Goal: Task Accomplishment & Management: Manage account settings

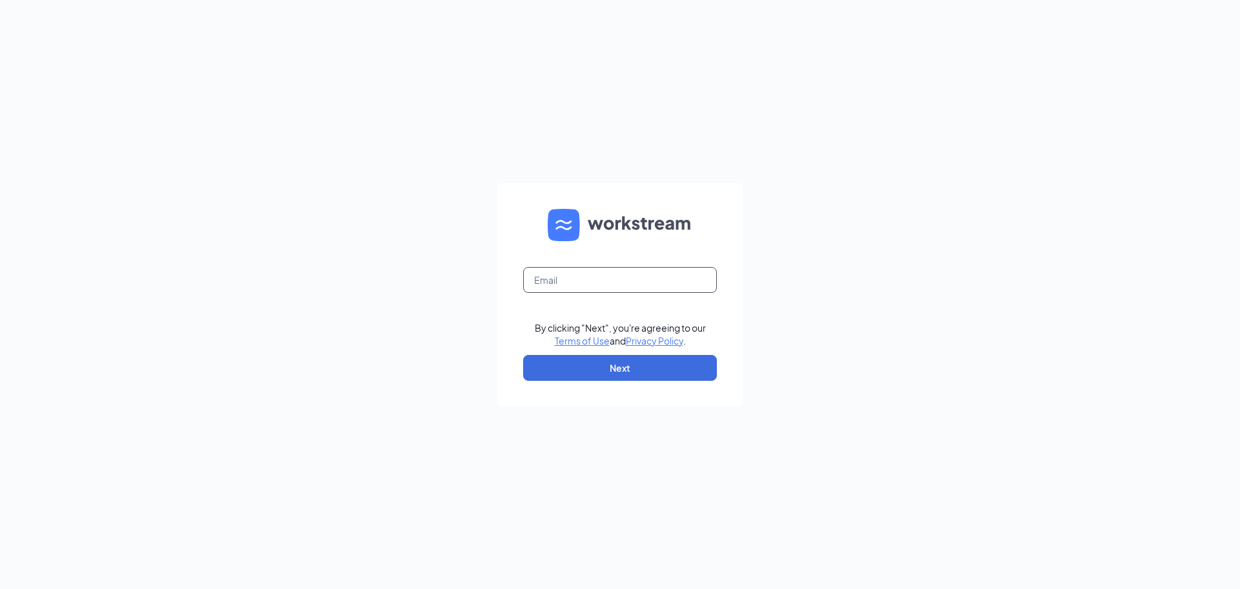
click at [547, 273] on input "text" at bounding box center [620, 280] width 194 height 26
type input "gm74324@ghzaxbys.com"
click at [627, 369] on button "Next" at bounding box center [620, 368] width 194 height 26
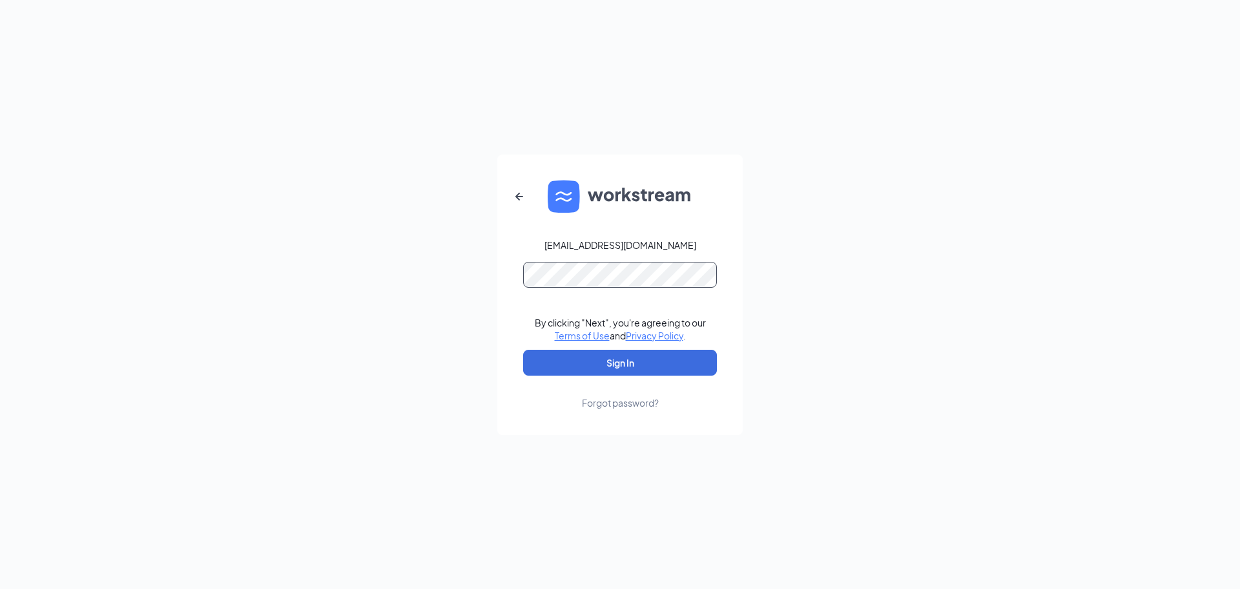
click at [523, 350] on button "Sign In" at bounding box center [620, 363] width 194 height 26
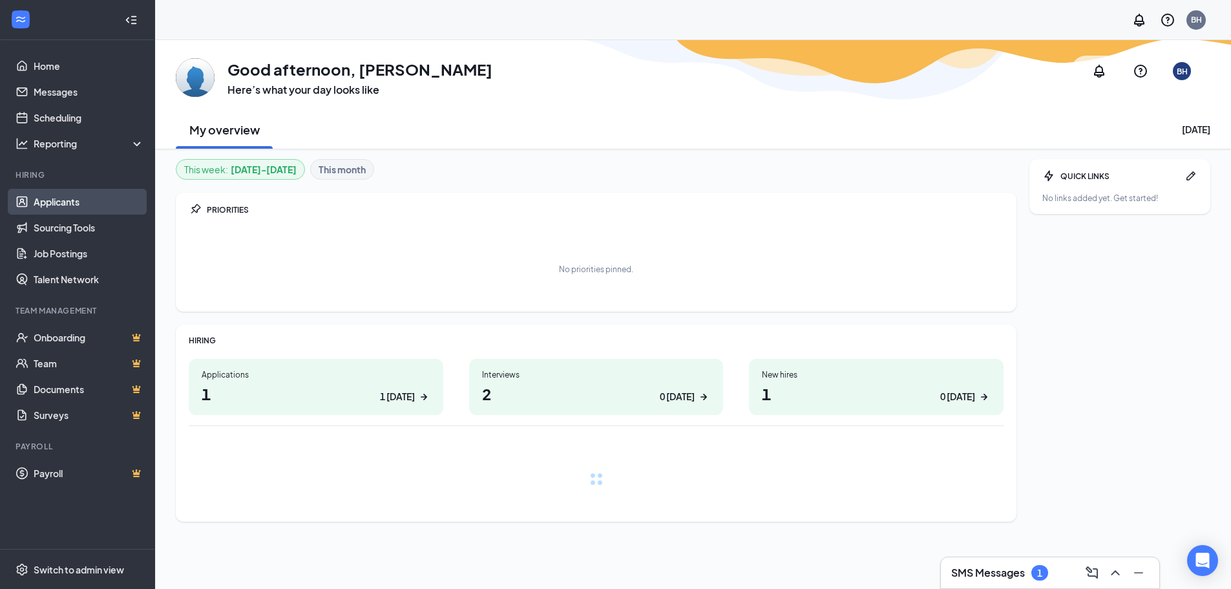
click at [74, 201] on link "Applicants" at bounding box center [89, 202] width 110 height 26
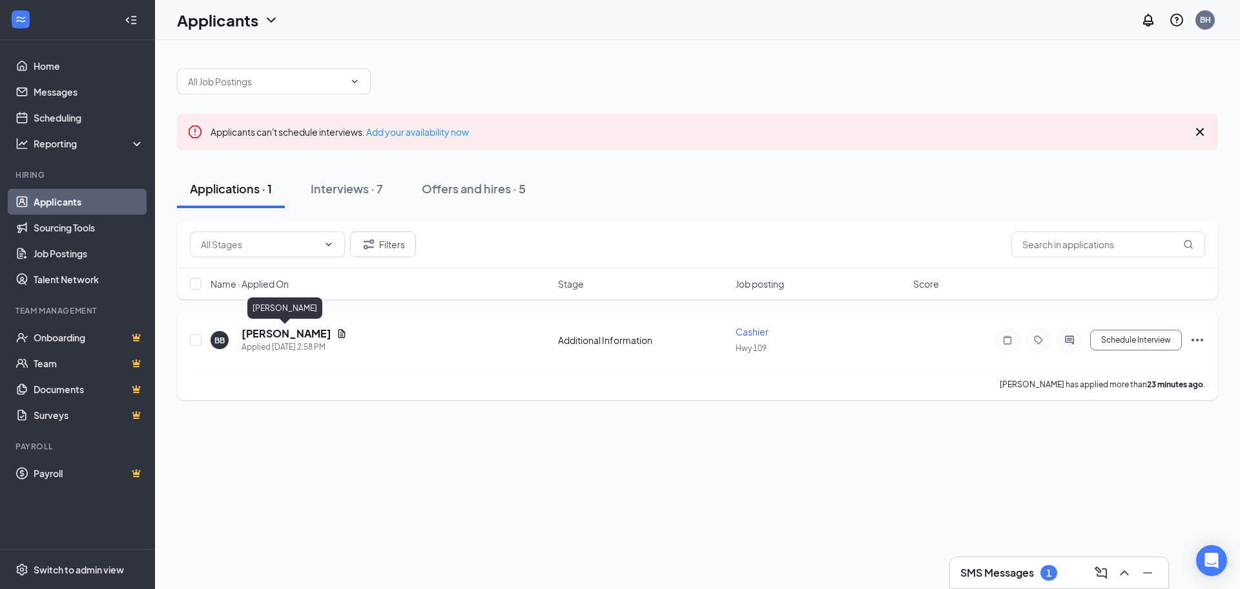
click at [310, 333] on h5 "[PERSON_NAME]" at bounding box center [287, 333] width 90 height 14
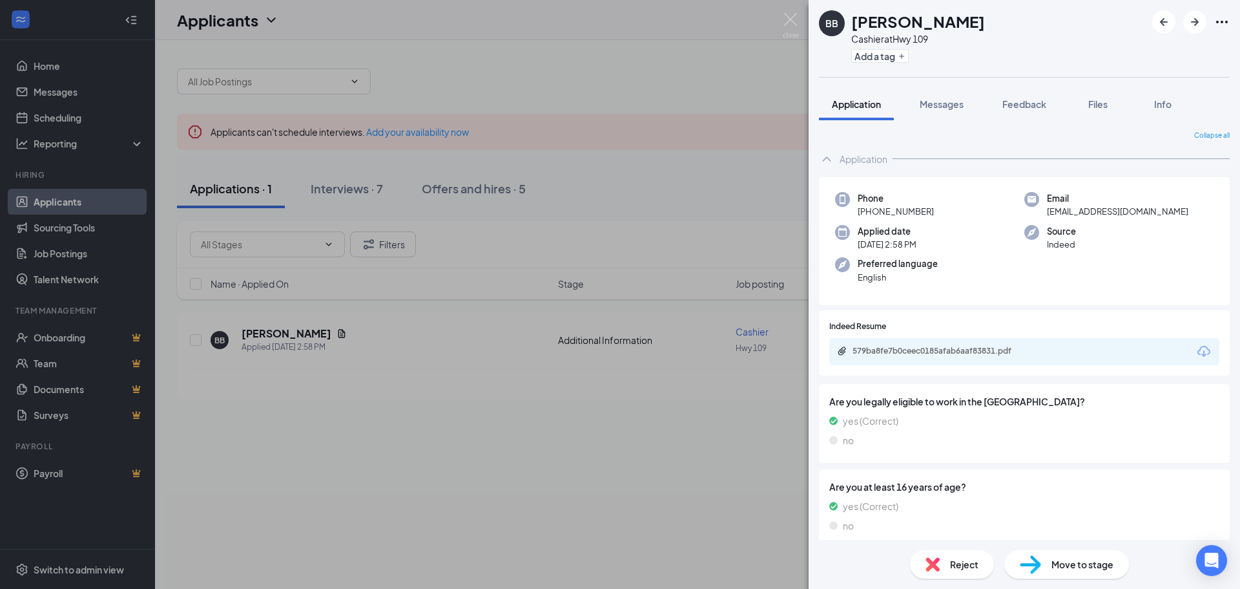
click at [476, 390] on div "BB [PERSON_NAME] Cashier at Hwy 109 Add a tag Application Messages Feedback Fil…" at bounding box center [620, 294] width 1240 height 589
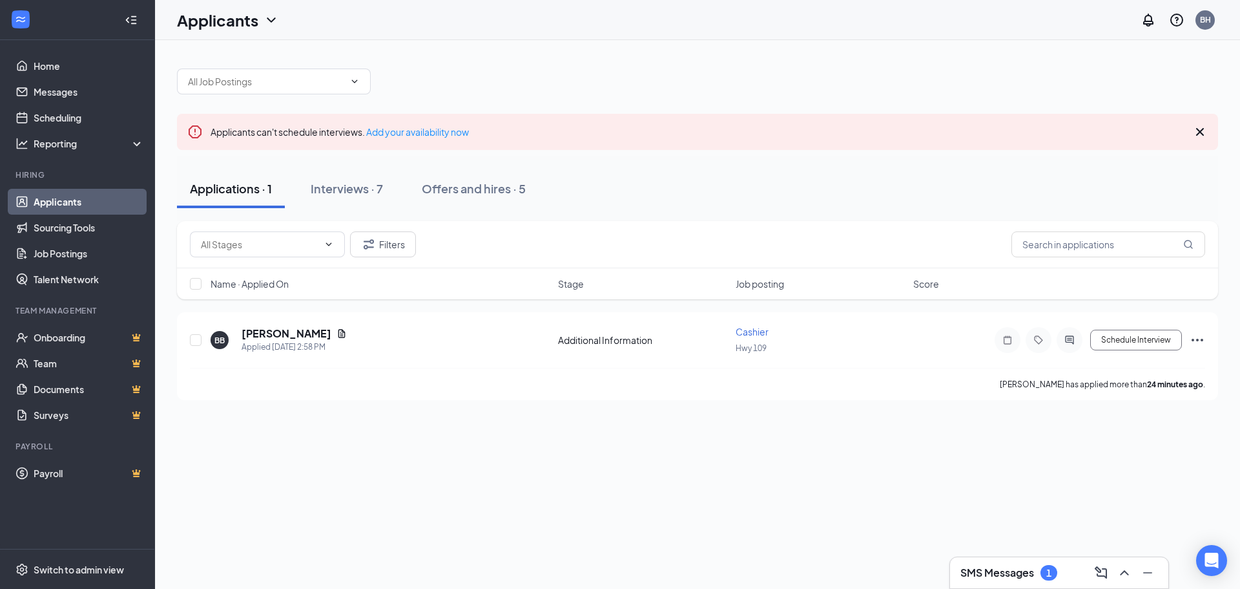
click at [470, 408] on div "Applicants can't schedule interviews. Add your availability now Applications · …" at bounding box center [697, 227] width 1085 height 375
click at [293, 334] on h5 "[PERSON_NAME]" at bounding box center [287, 333] width 90 height 14
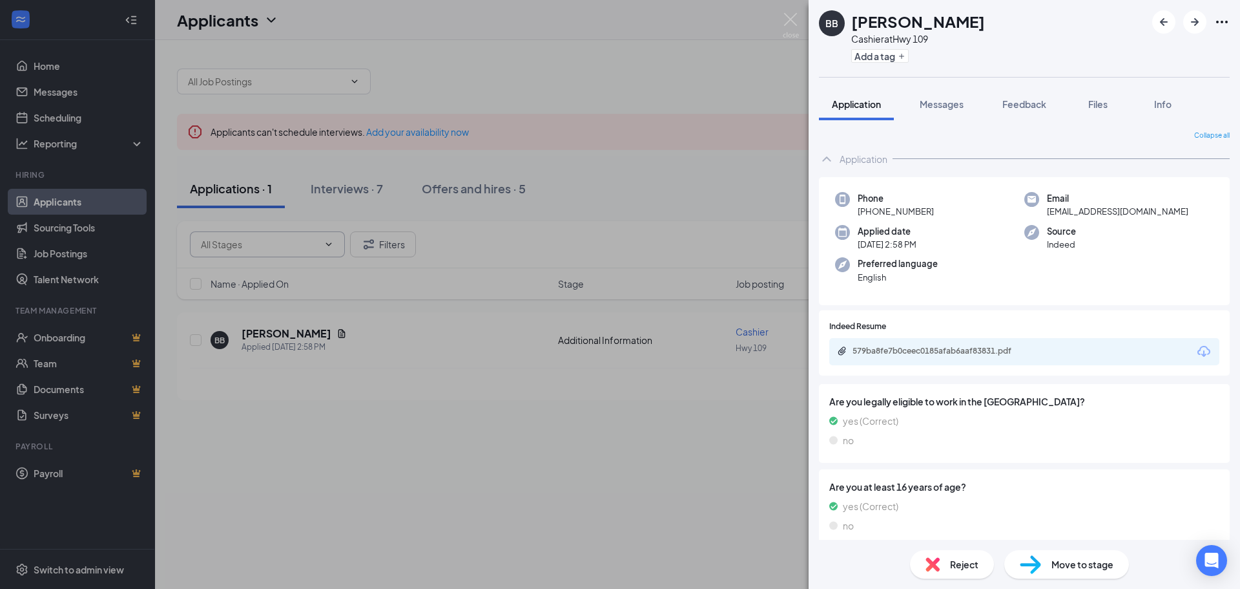
drag, startPoint x: 563, startPoint y: 475, endPoint x: 331, endPoint y: 236, distance: 333.1
click at [563, 475] on div "BB [PERSON_NAME] Cashier at Hwy 109 Add a tag Application Messages Feedback Fil…" at bounding box center [620, 294] width 1240 height 589
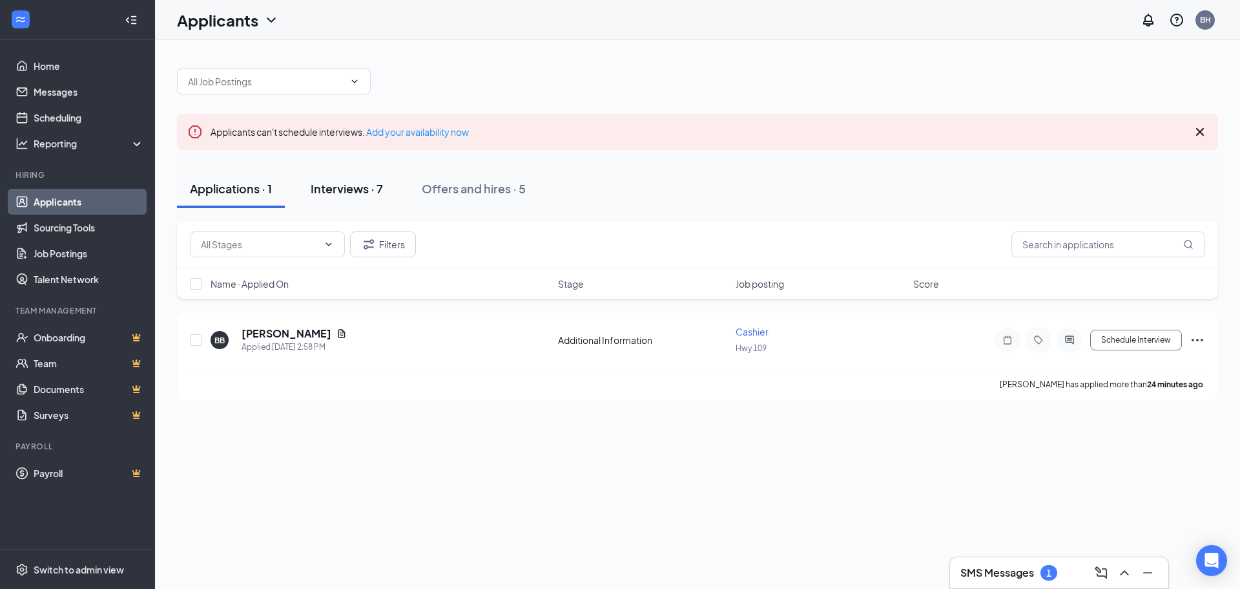
click at [351, 191] on div "Interviews · 7" at bounding box center [347, 188] width 72 height 16
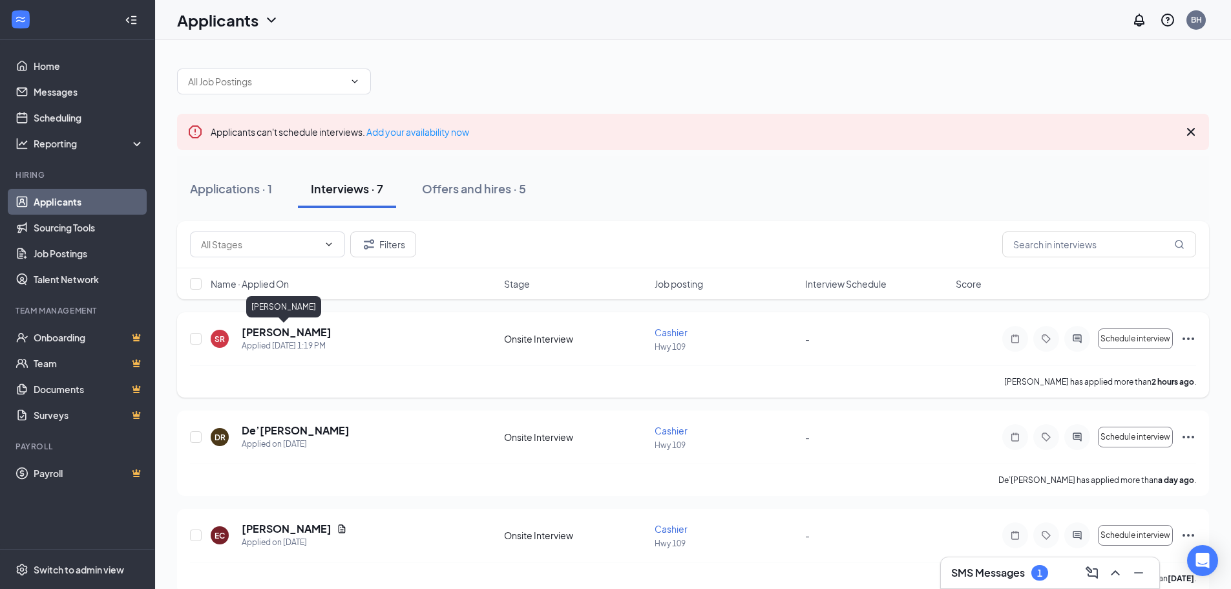
click at [302, 332] on h5 "[PERSON_NAME]" at bounding box center [287, 332] width 90 height 14
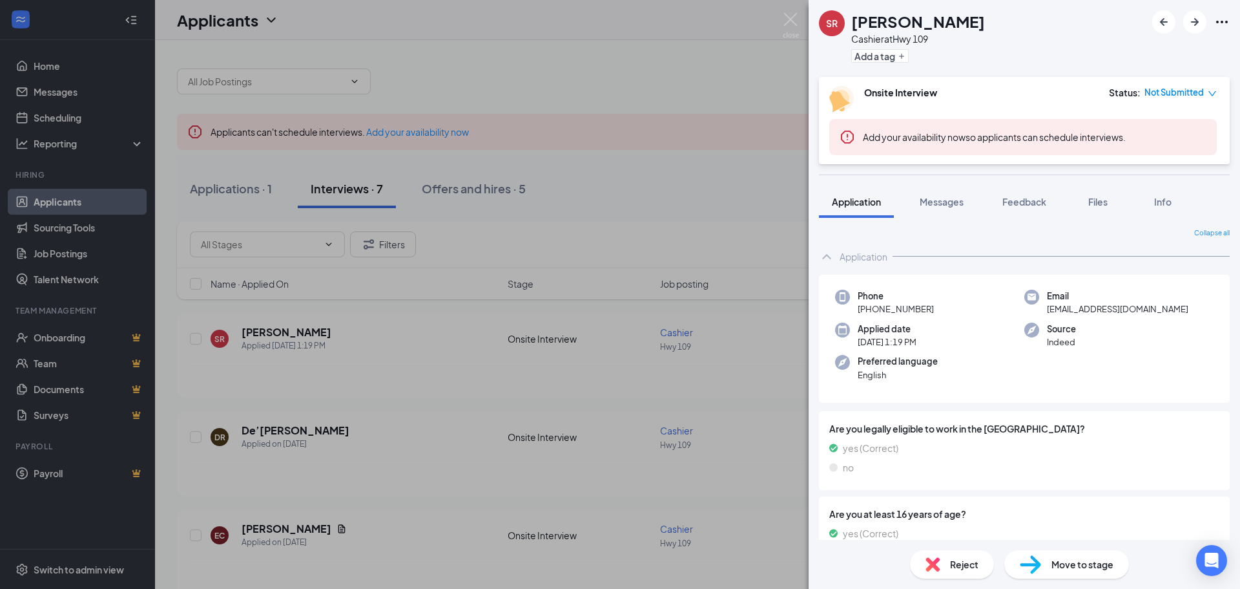
click at [499, 387] on div "SR [PERSON_NAME] Cashier at Hwy 109 Add a tag Onsite Interview Status : Not Sub…" at bounding box center [620, 294] width 1240 height 589
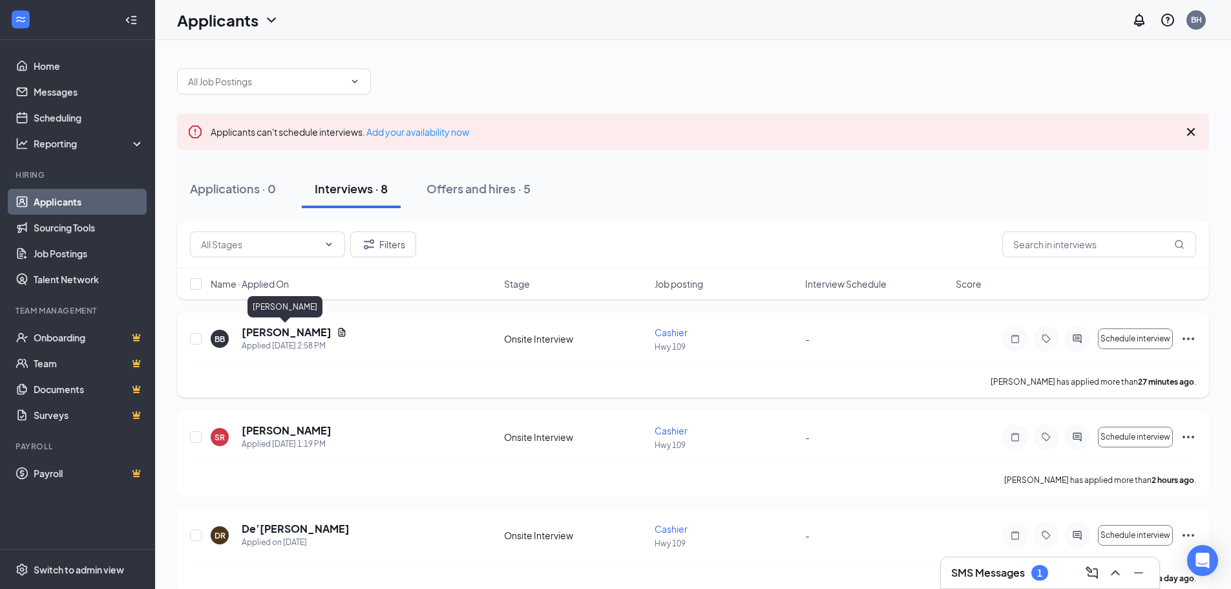
click at [300, 334] on h5 "[PERSON_NAME]" at bounding box center [287, 332] width 90 height 14
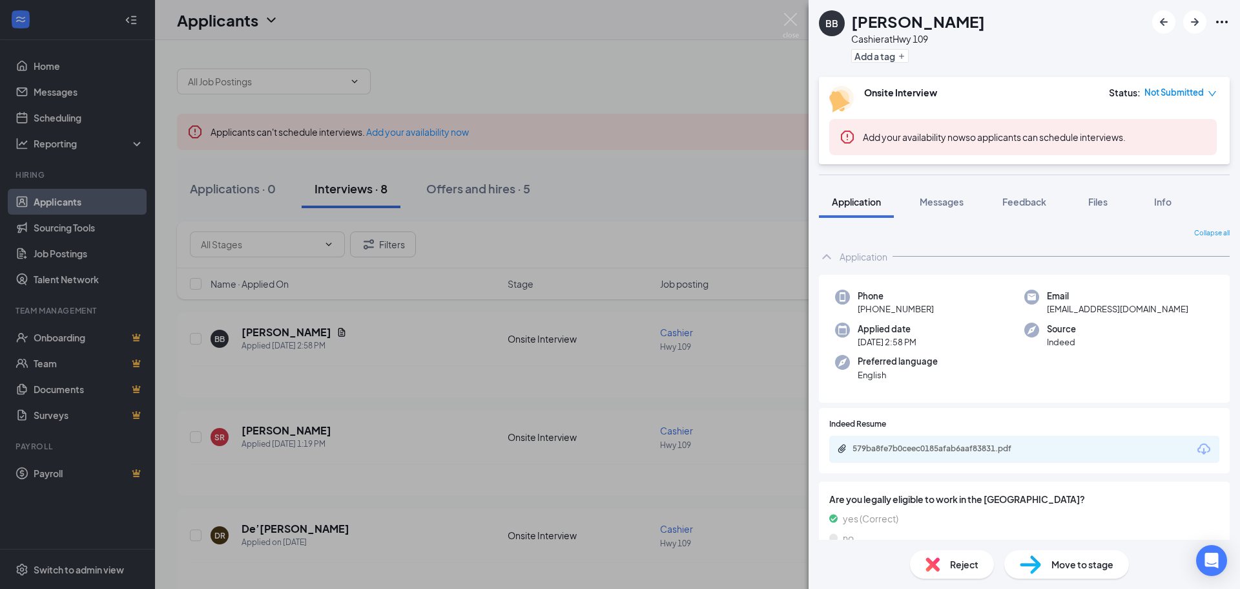
click at [441, 480] on div "BB [PERSON_NAME] Cashier at Hwy 109 Add a tag Onsite Interview Status : Not Sub…" at bounding box center [620, 294] width 1240 height 589
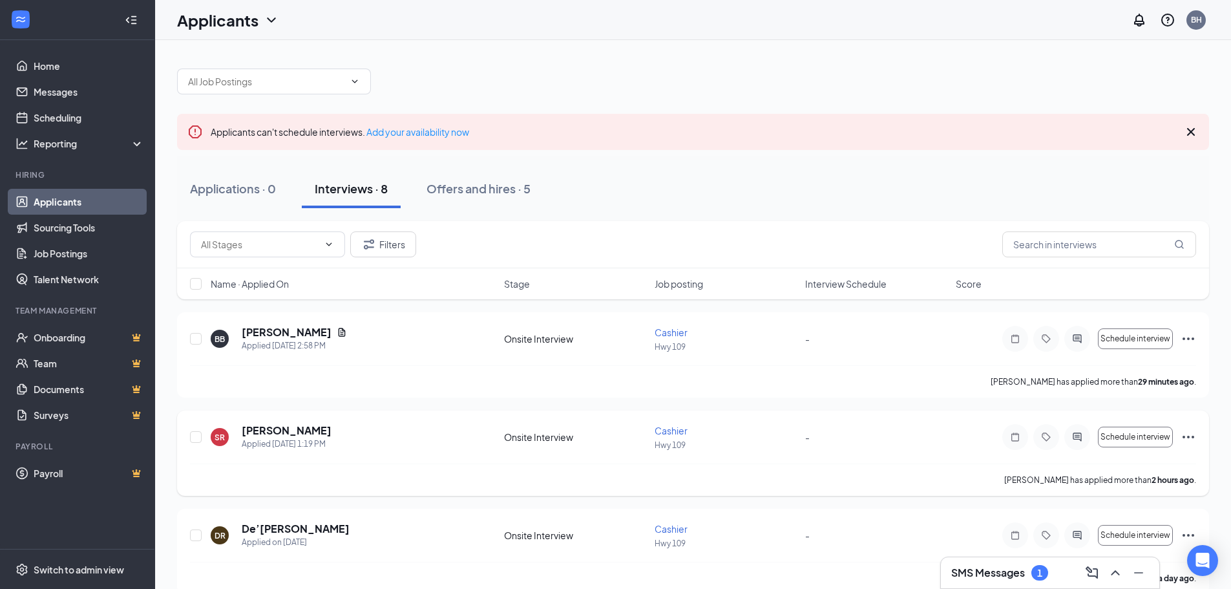
click at [441, 478] on div "[PERSON_NAME] has applied more than 2 hours ago ." at bounding box center [693, 479] width 1006 height 32
